Goal: Information Seeking & Learning: Learn about a topic

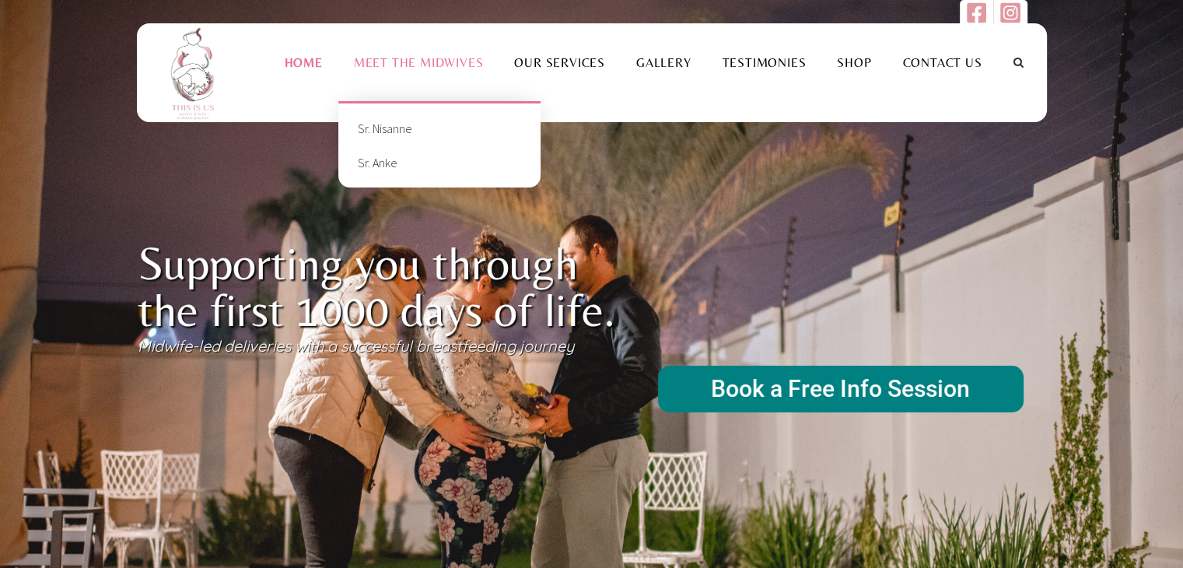
click at [422, 54] on li "Meet the Midwives Sr. Nisanne Sr. Anke +" at bounding box center [418, 62] width 161 height 78
click at [373, 160] on link "Sr. Anke" at bounding box center [439, 162] width 179 height 34
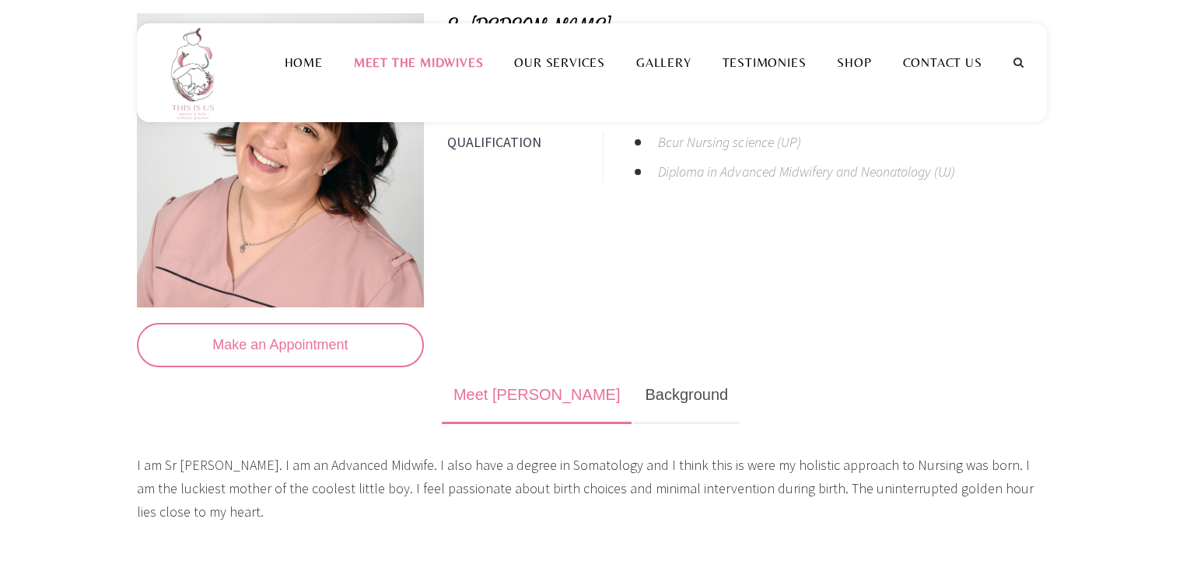
scroll to position [311, 0]
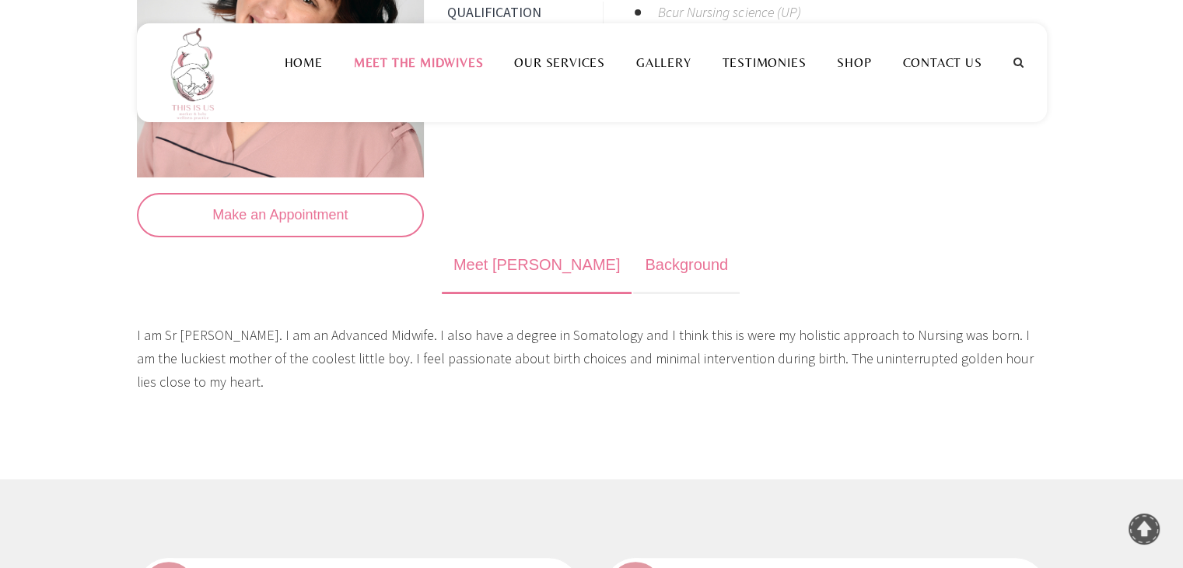
click at [633, 265] on link "Background" at bounding box center [686, 265] width 107 height 57
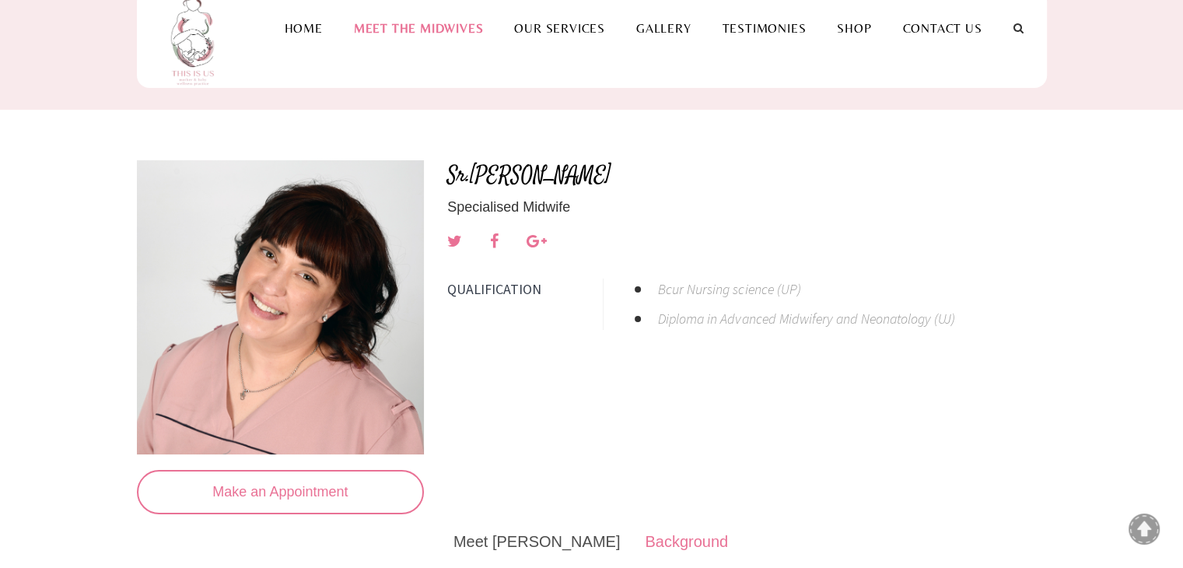
scroll to position [0, 0]
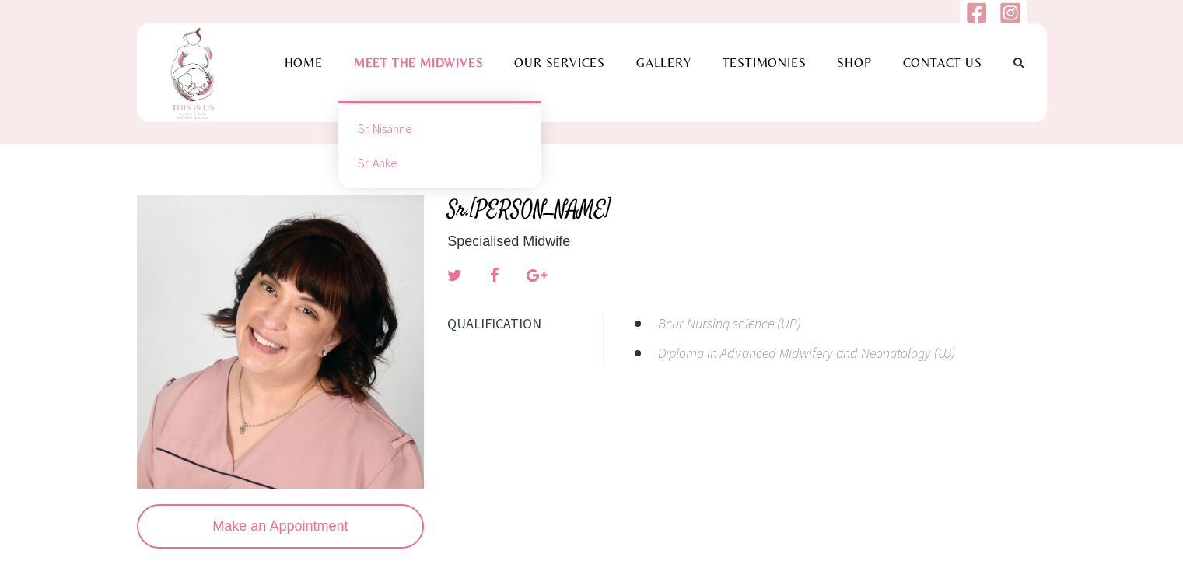
click at [414, 131] on link "Sr. Nisanne" at bounding box center [439, 128] width 179 height 34
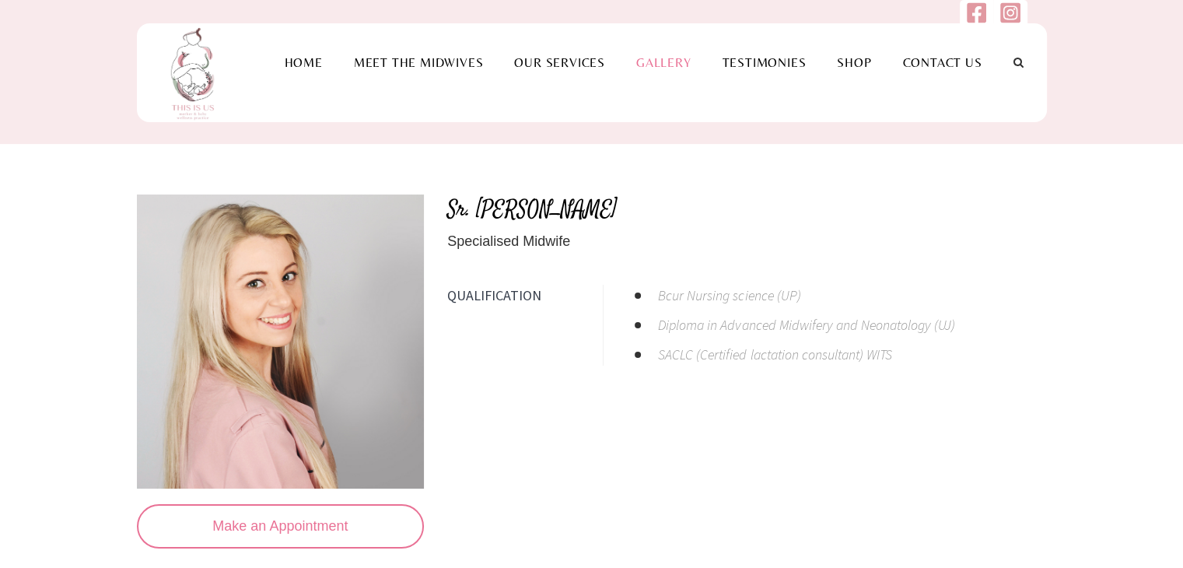
click at [682, 60] on link "Gallery" at bounding box center [664, 62] width 86 height 15
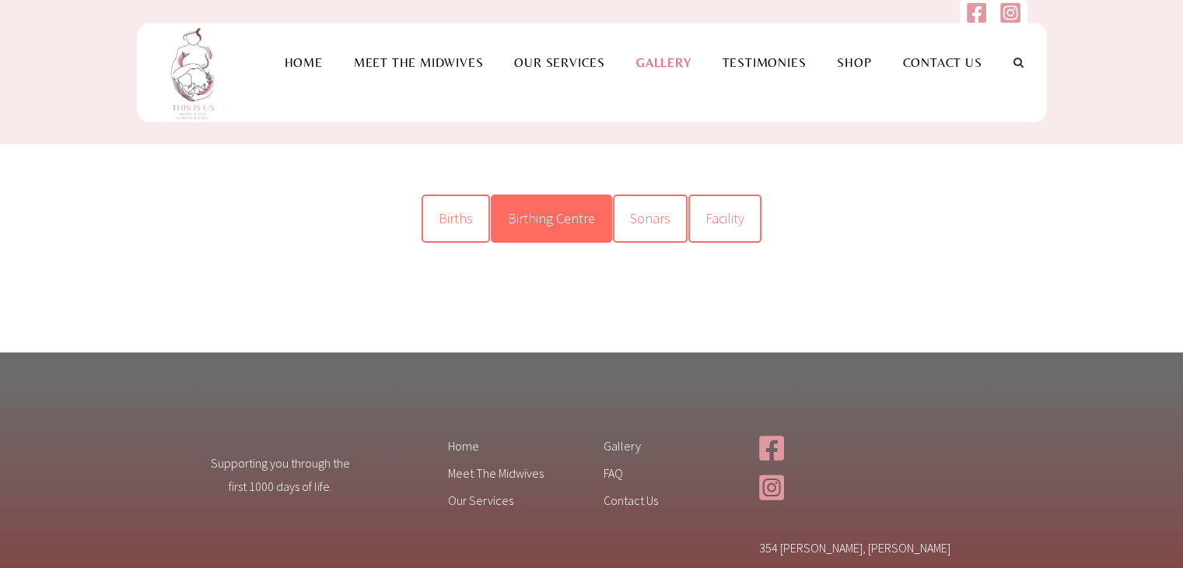
click at [571, 207] on link "Birthing Centre" at bounding box center [551, 218] width 121 height 48
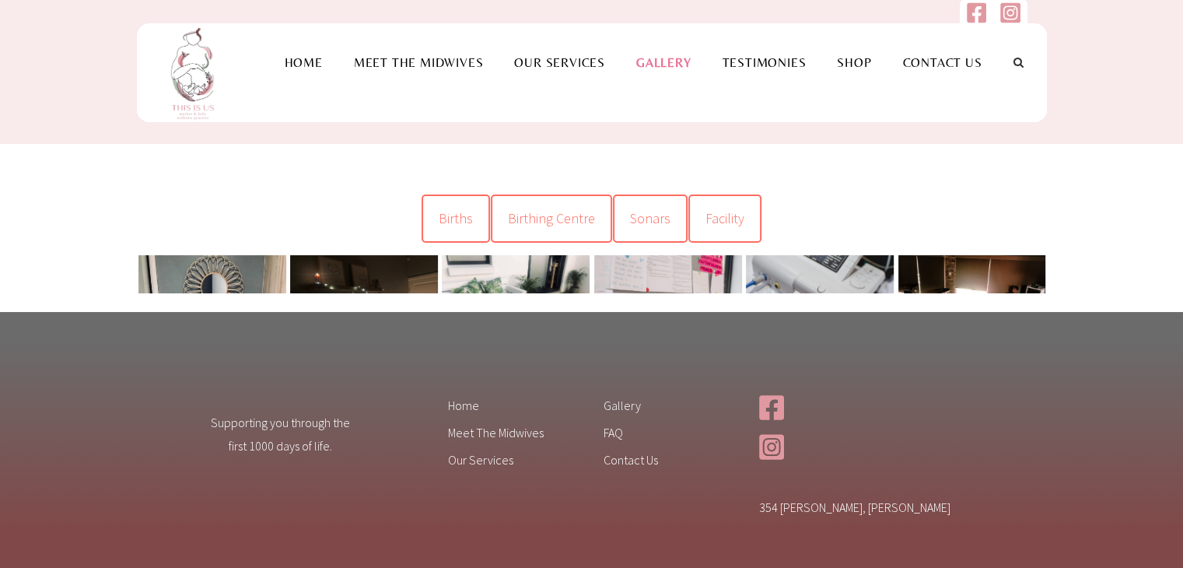
click at [224, 272] on link at bounding box center [212, 354] width 148 height 198
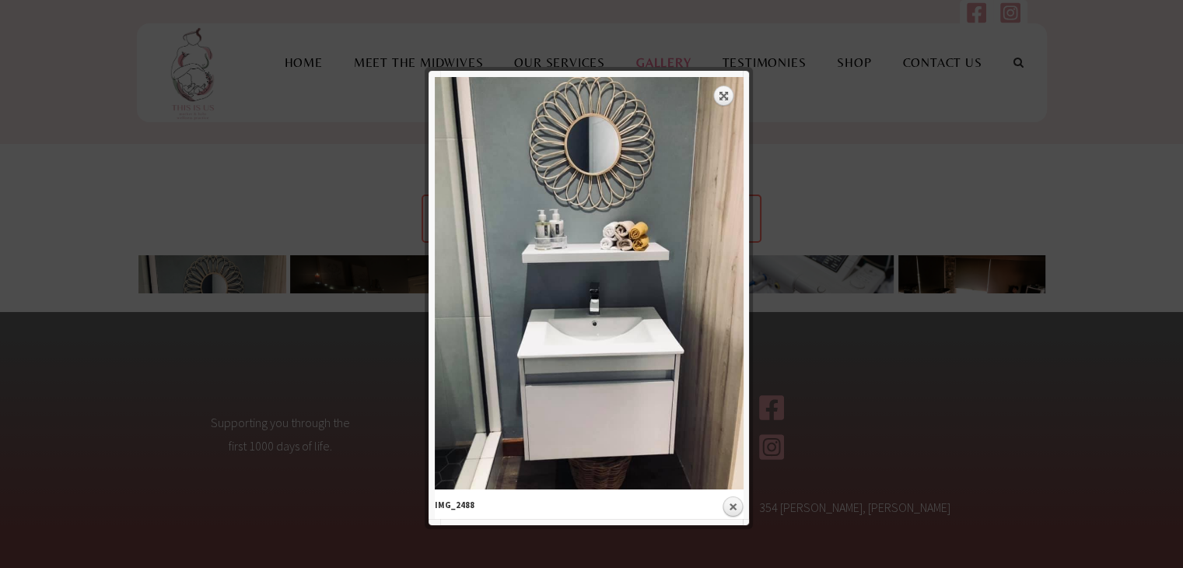
click at [840, 265] on div at bounding box center [591, 332] width 1183 height 664
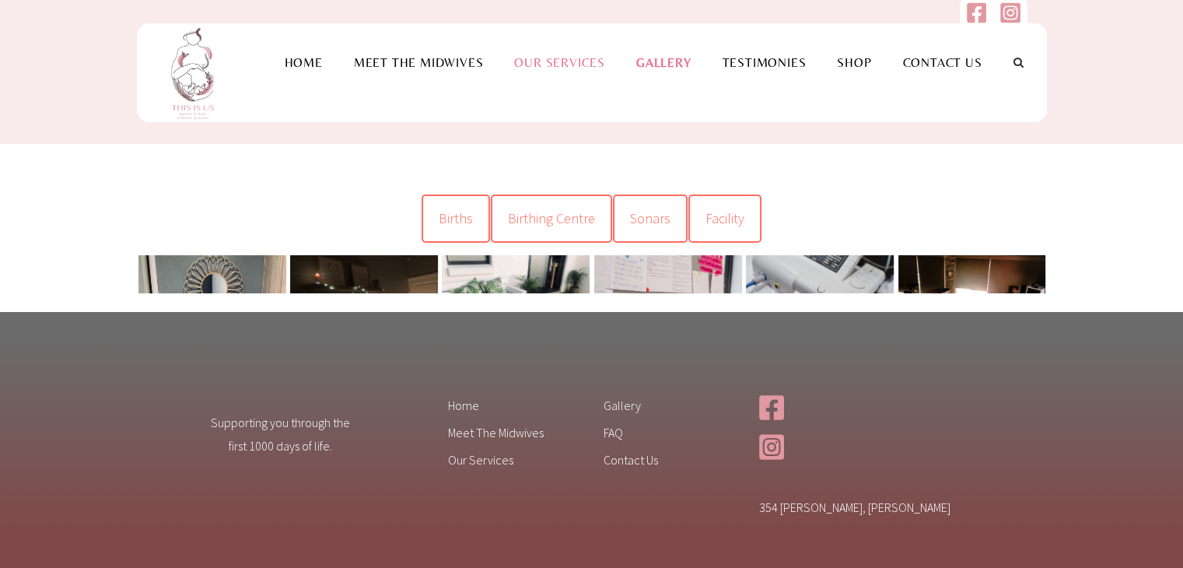
click at [604, 63] on link "Our Services" at bounding box center [560, 62] width 122 height 15
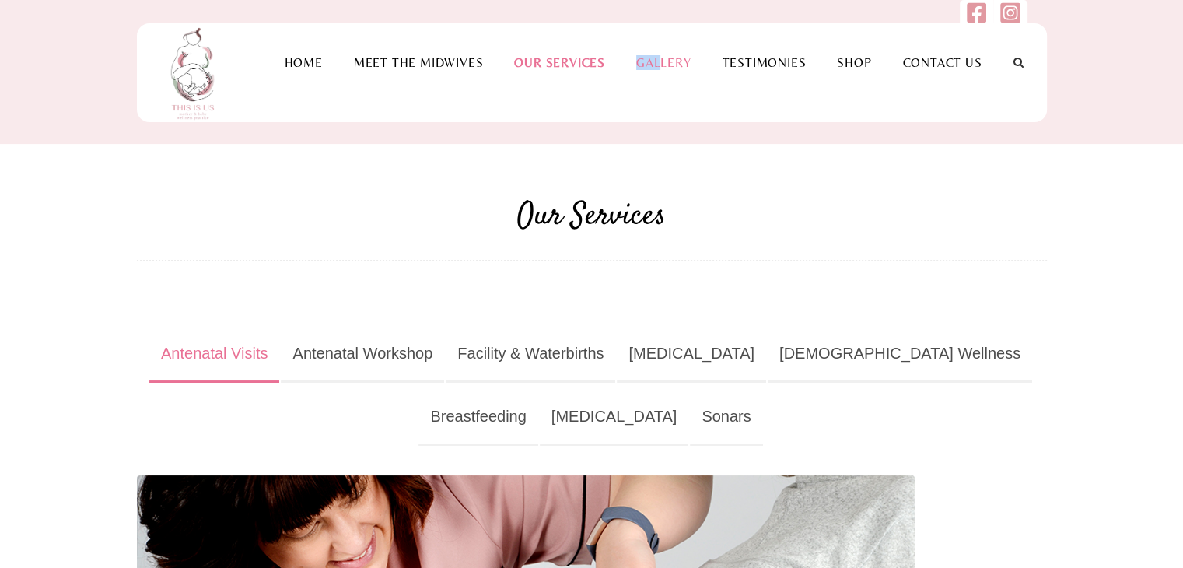
click at [666, 69] on li "Gallery" at bounding box center [664, 62] width 86 height 78
click at [678, 64] on link "Gallery" at bounding box center [664, 62] width 86 height 15
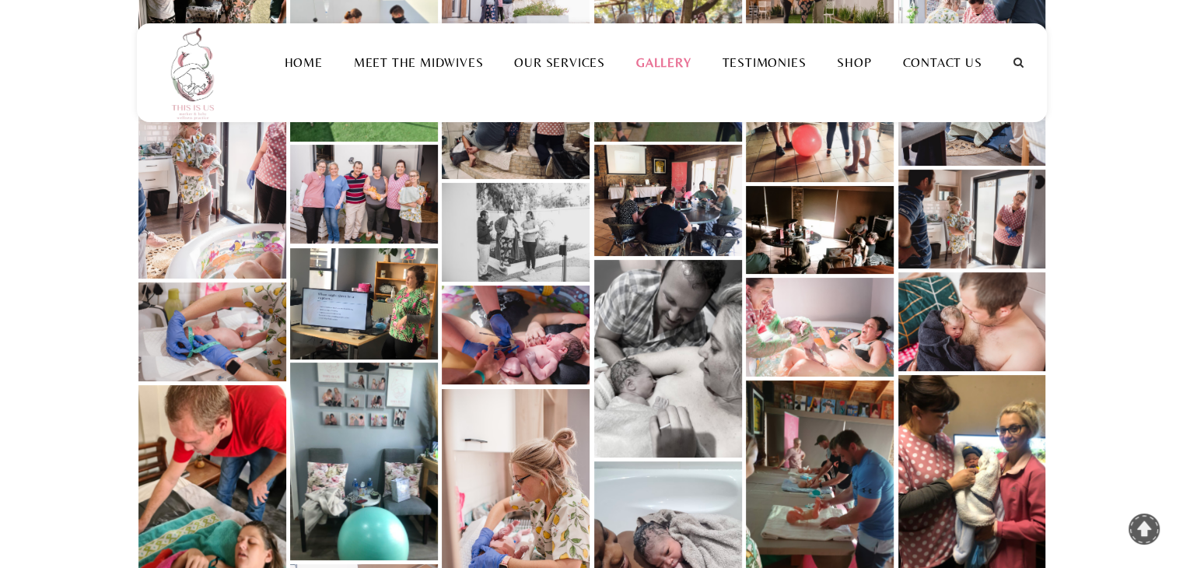
scroll to position [389, 0]
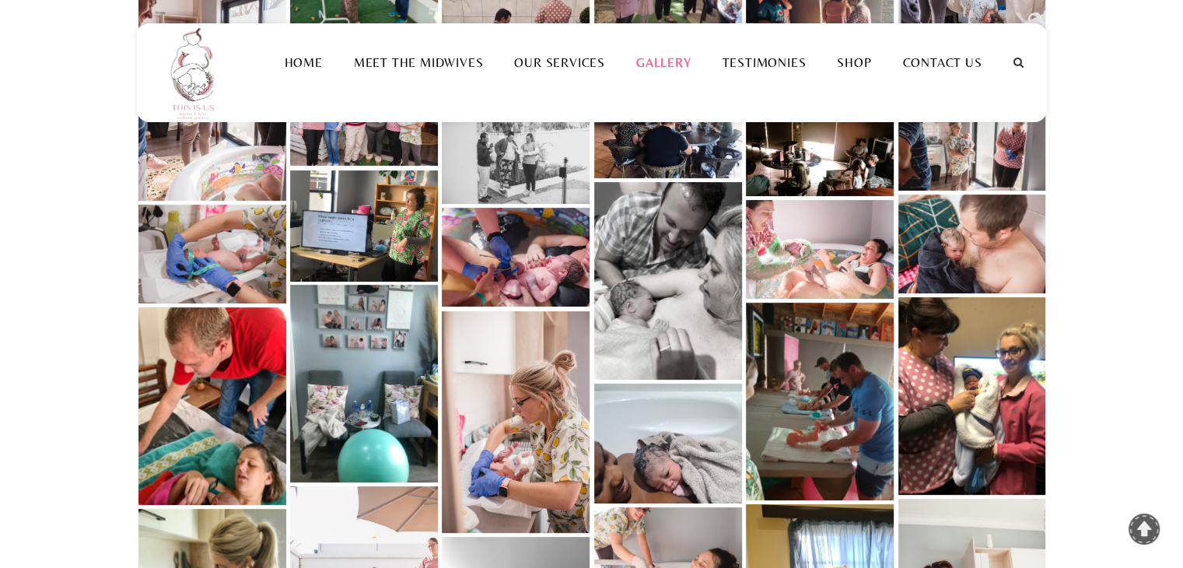
click at [796, 276] on link at bounding box center [820, 249] width 148 height 99
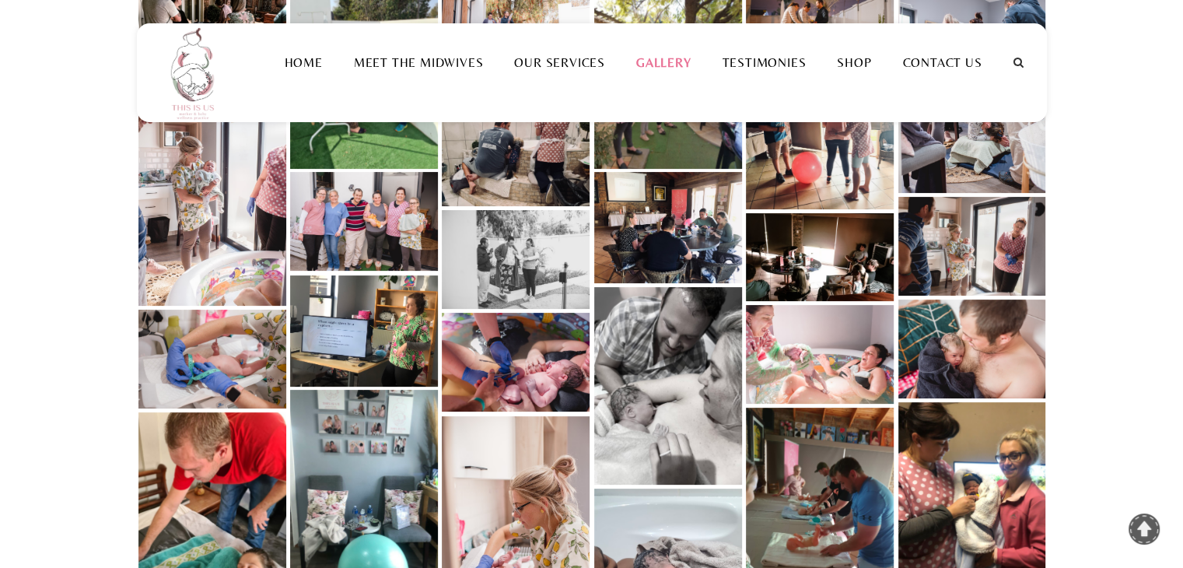
scroll to position [311, 0]
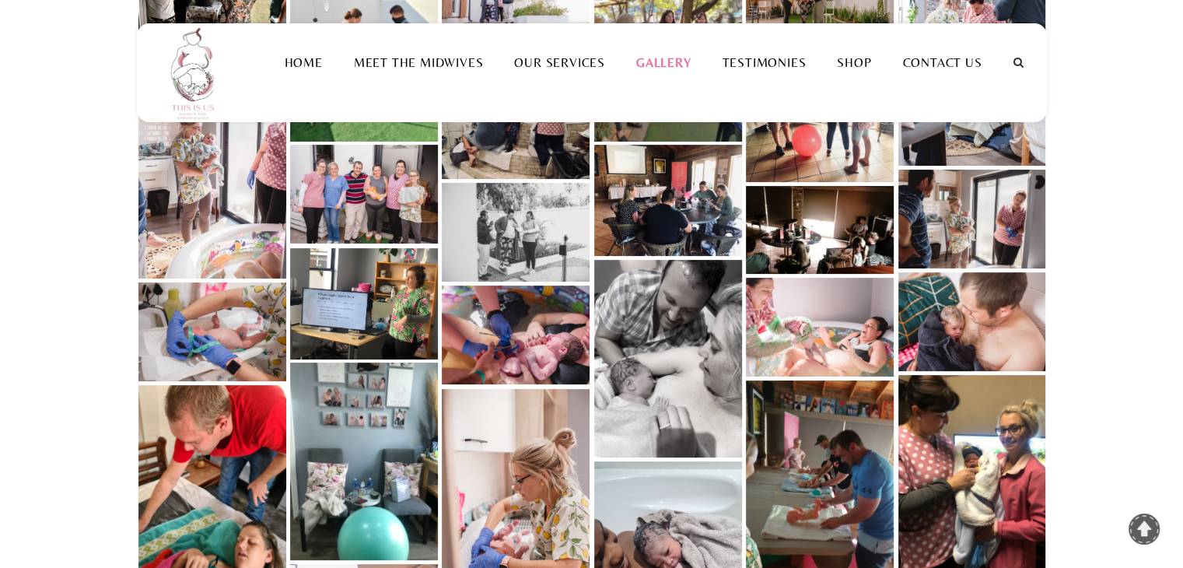
click at [370, 318] on link at bounding box center [364, 303] width 148 height 111
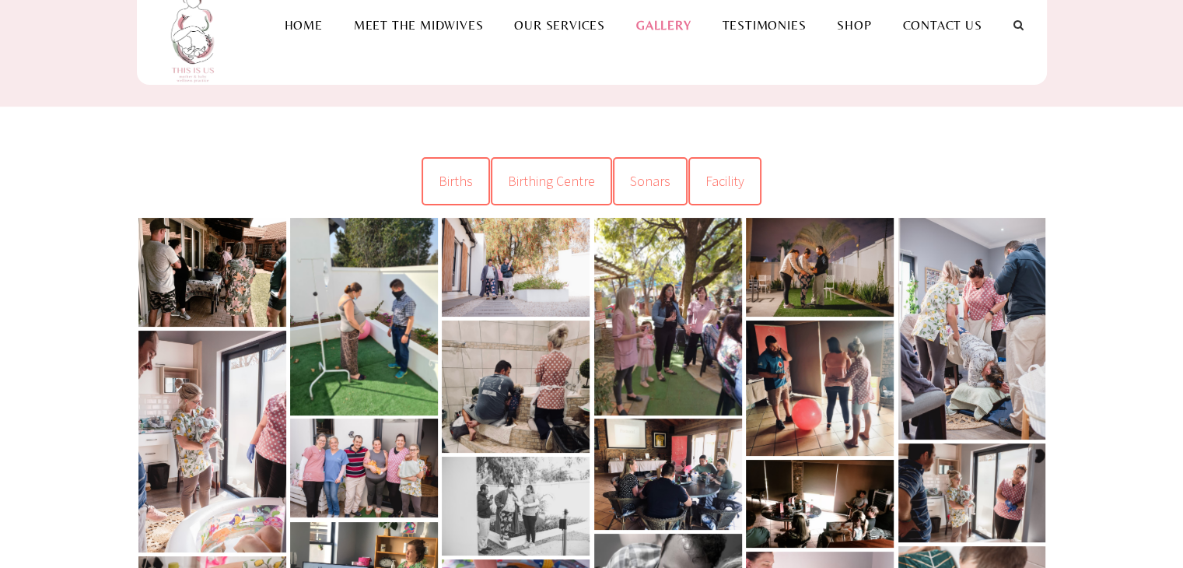
scroll to position [0, 0]
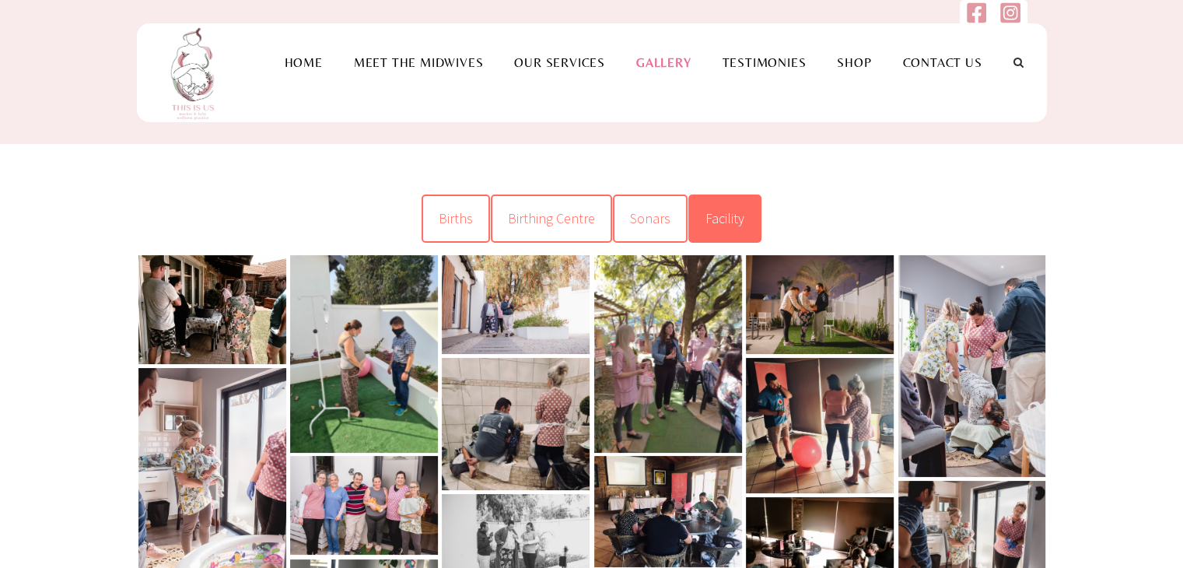
click at [724, 203] on link "Facility" at bounding box center [725, 218] width 73 height 48
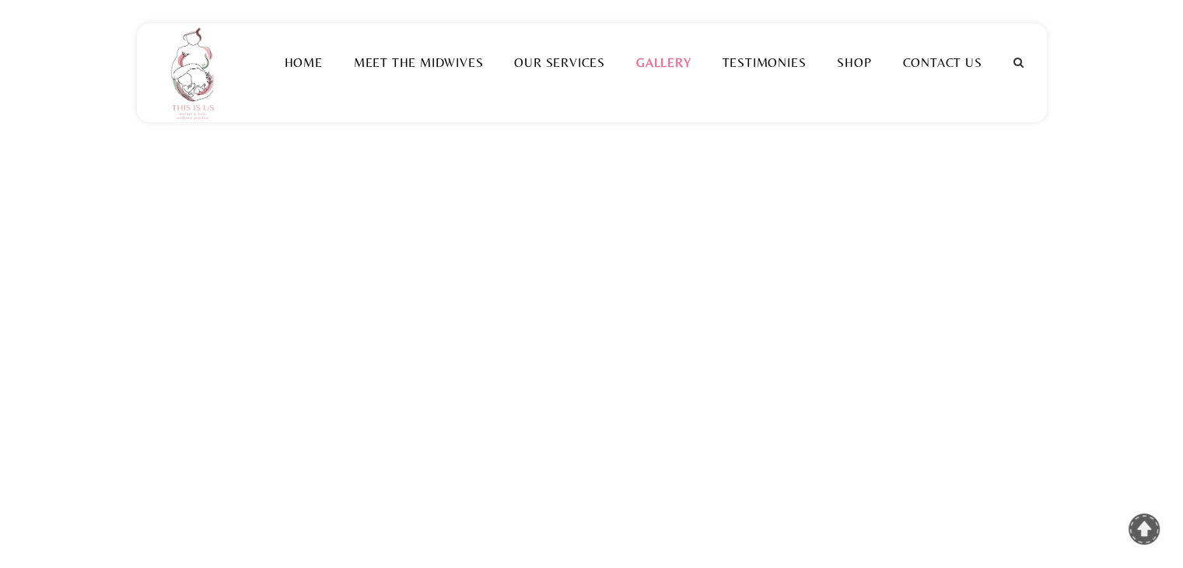
scroll to position [700, 0]
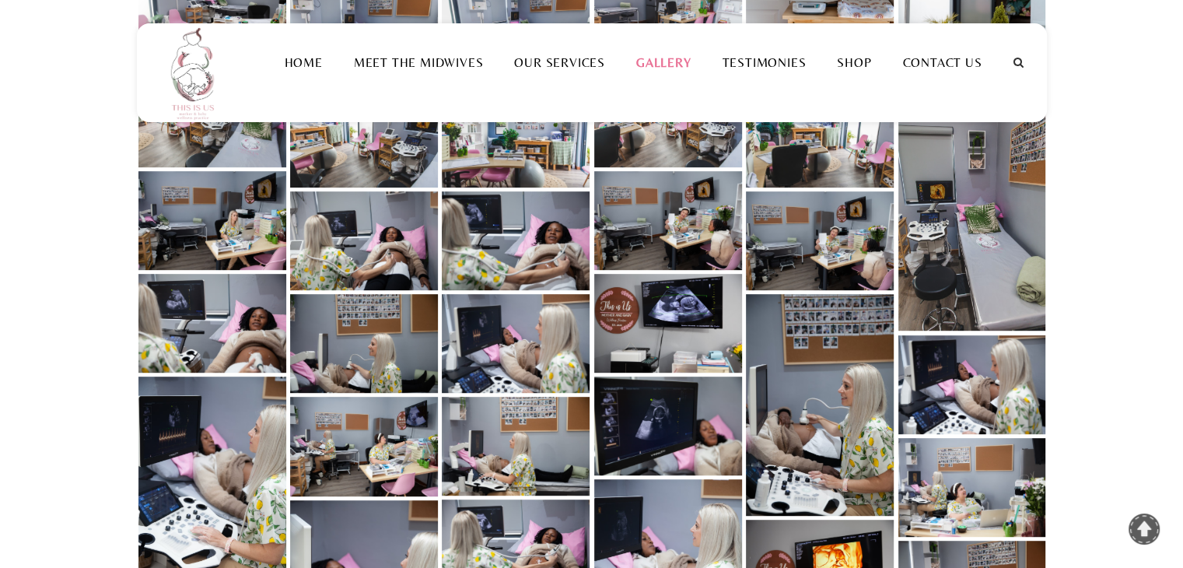
click at [709, 318] on link at bounding box center [668, 323] width 148 height 99
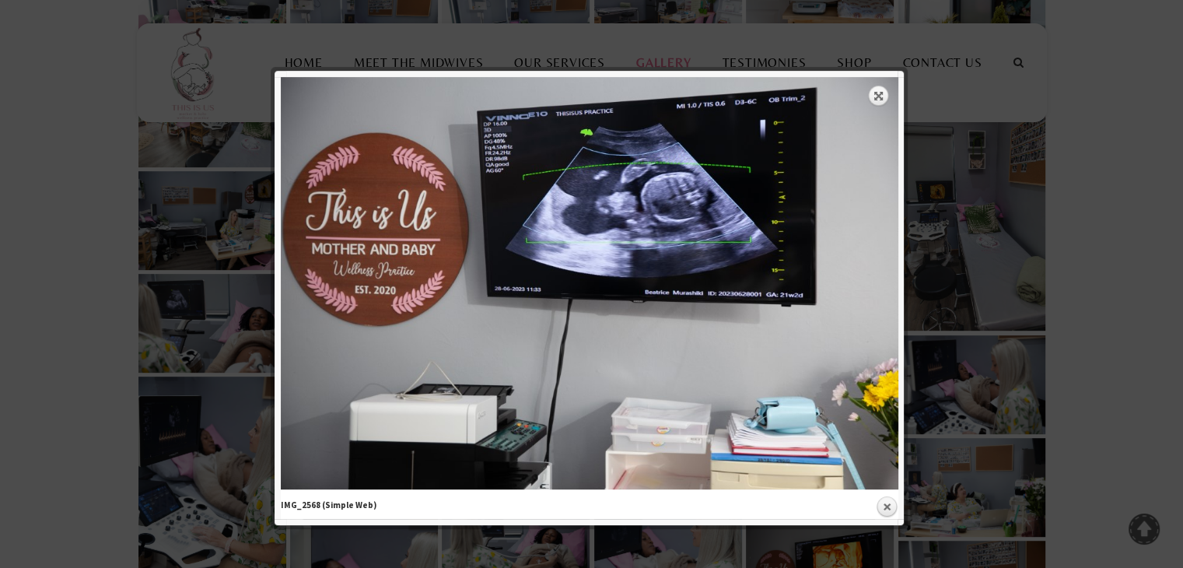
click at [990, 103] on div at bounding box center [591, 472] width 1183 height 2345
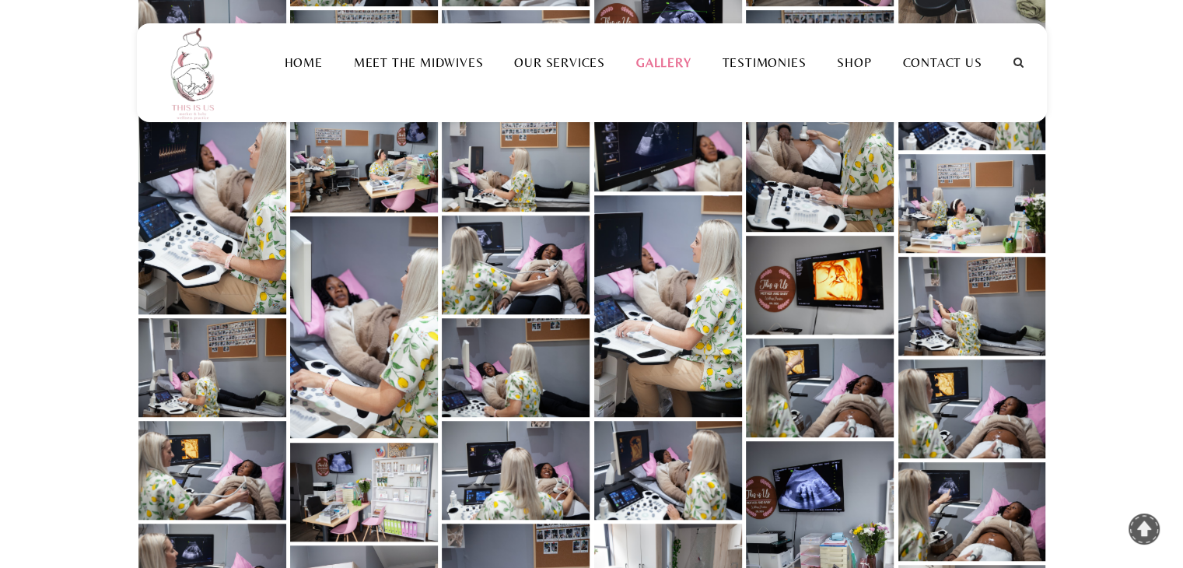
scroll to position [1011, 0]
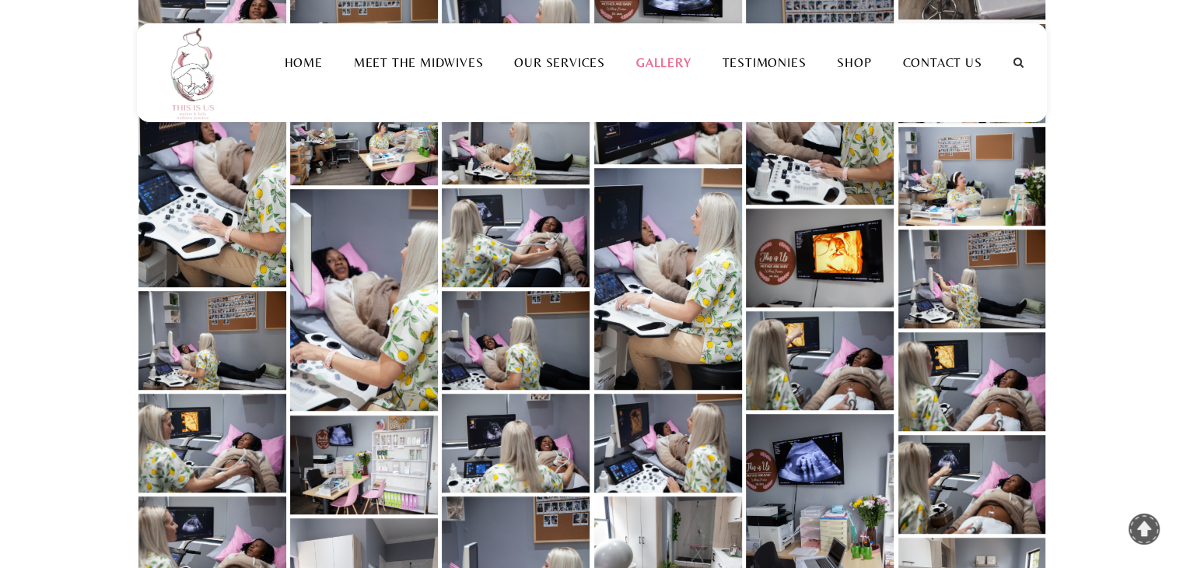
click at [225, 428] on link at bounding box center [212, 443] width 148 height 99
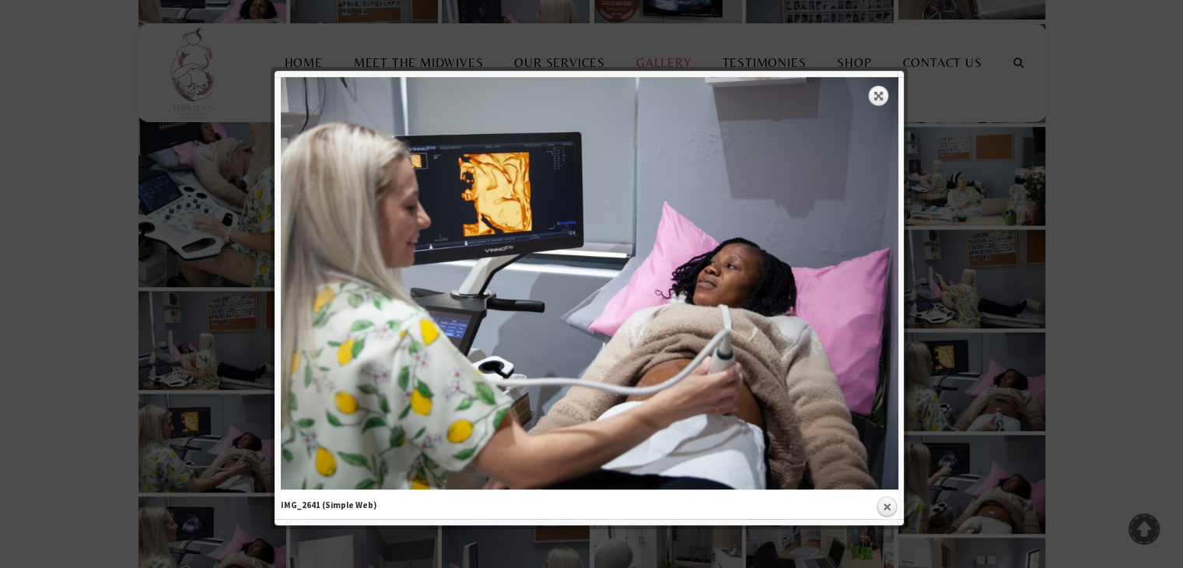
click at [999, 203] on div at bounding box center [591, 161] width 1183 height 2345
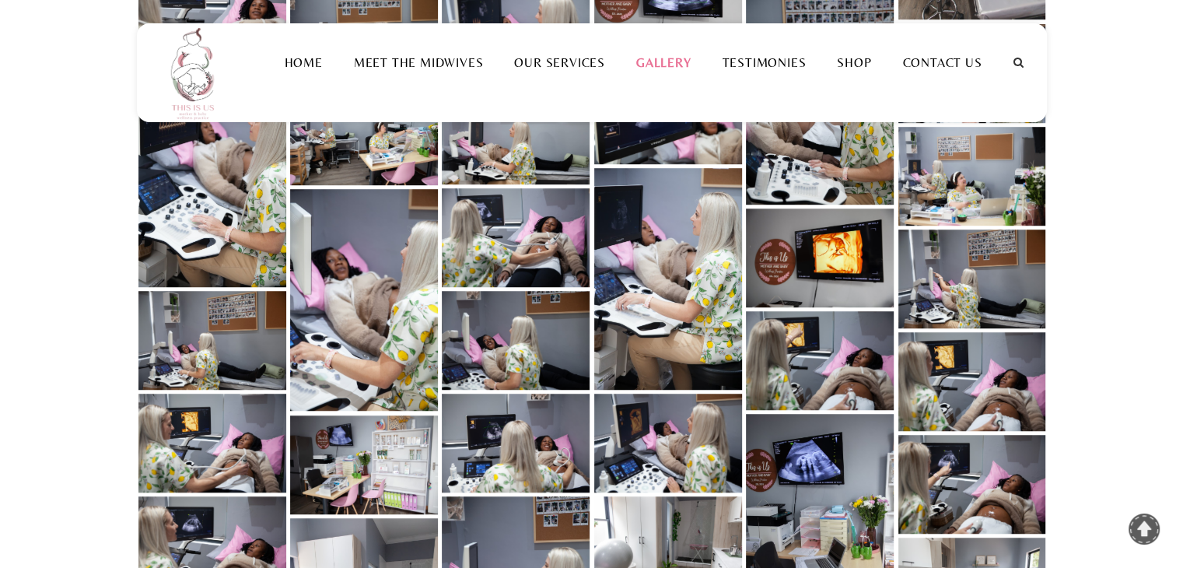
click at [831, 258] on link at bounding box center [820, 258] width 148 height 99
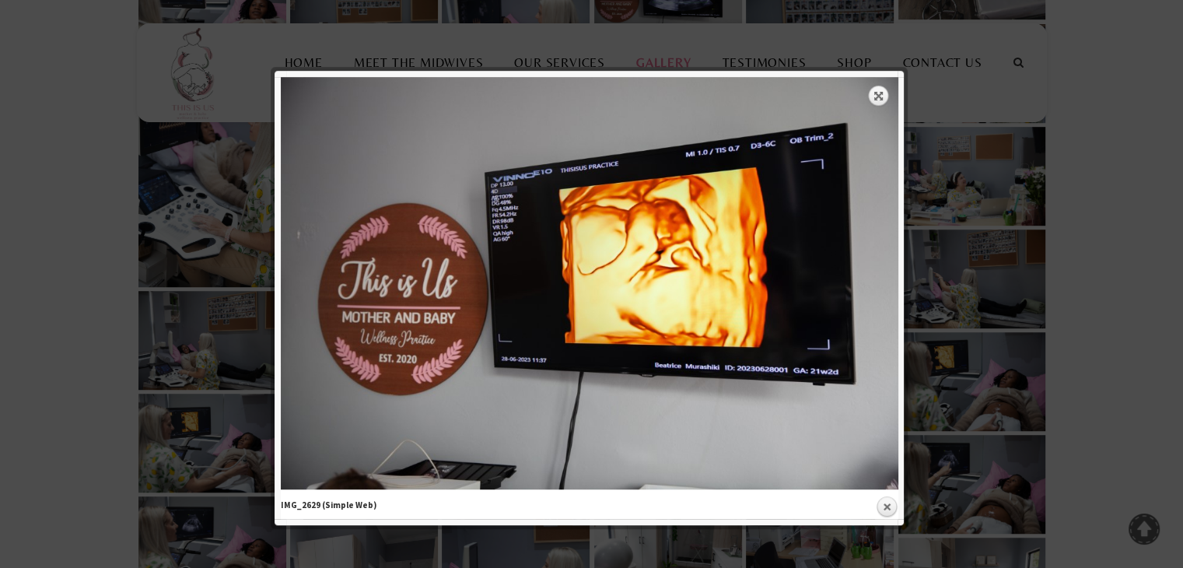
click at [1023, 209] on div at bounding box center [591, 161] width 1183 height 2345
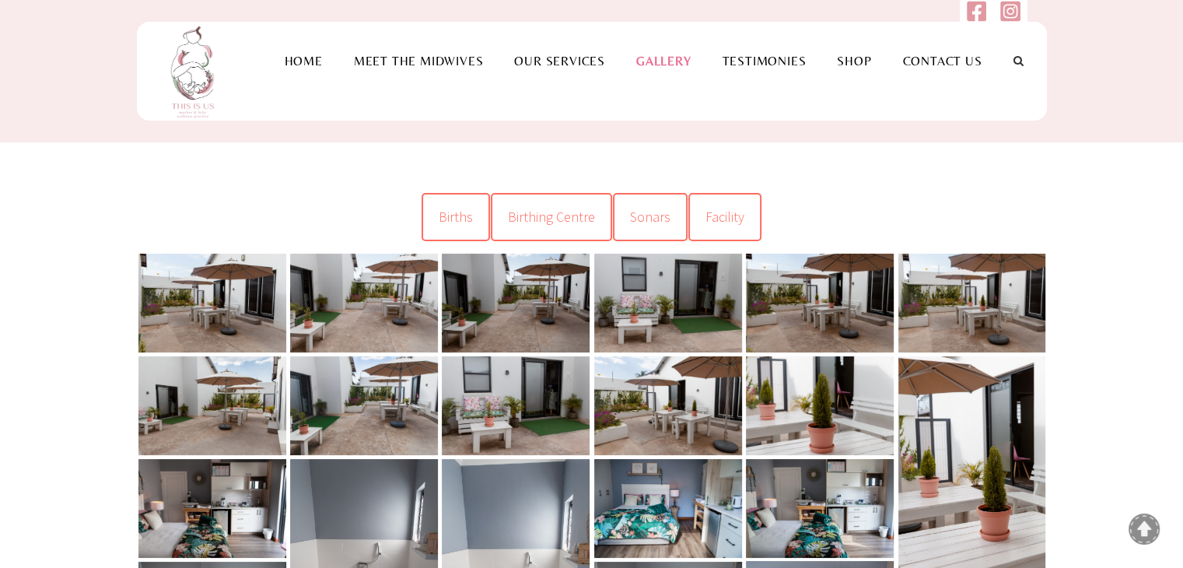
scroll to position [0, 0]
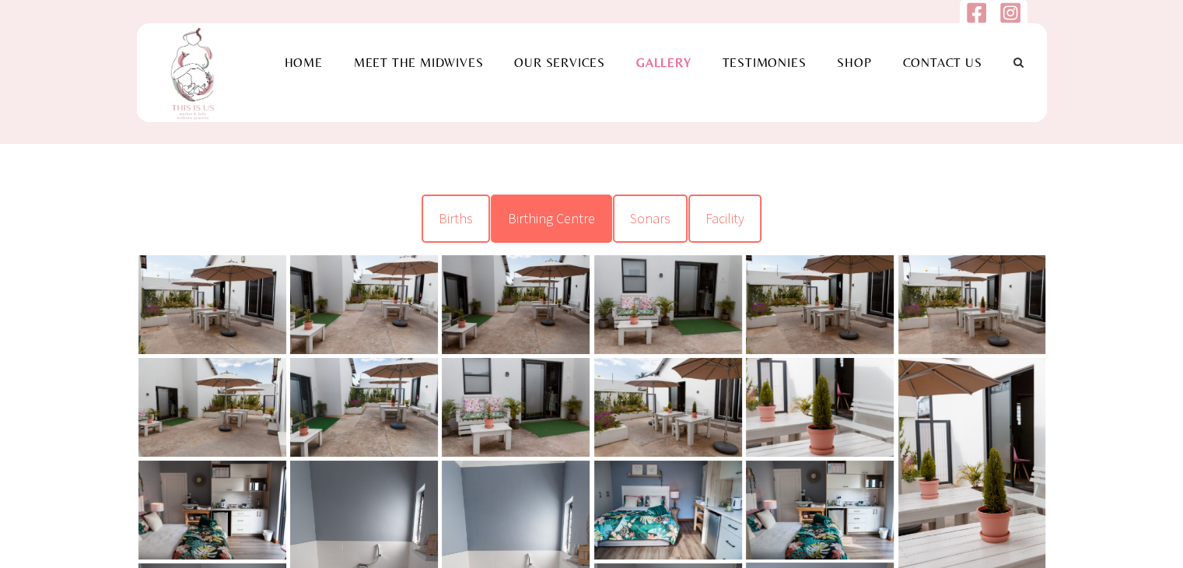
click at [585, 223] on span "Birthing Centre" at bounding box center [551, 218] width 87 height 18
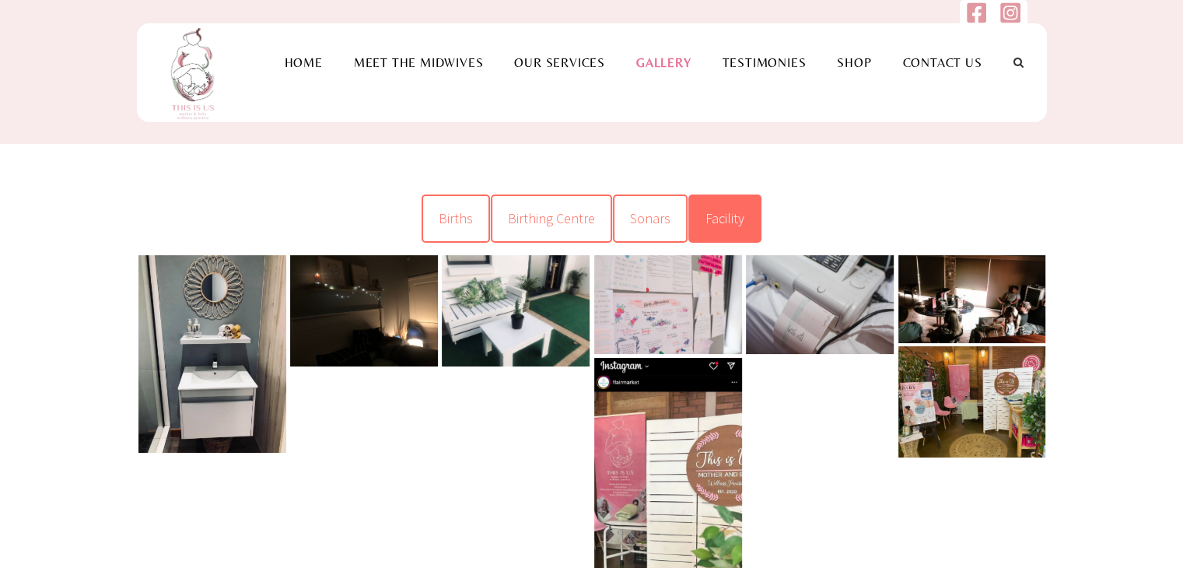
click at [721, 224] on span "Facility" at bounding box center [725, 218] width 39 height 18
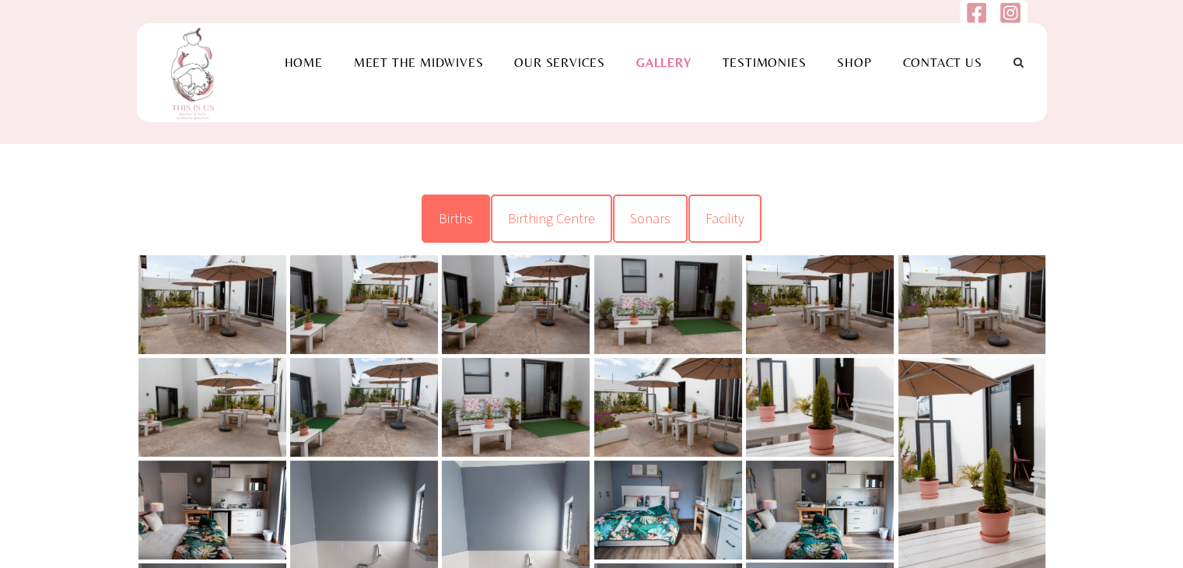
click at [471, 212] on span "Births" at bounding box center [456, 218] width 34 height 18
